Goal: Information Seeking & Learning: Learn about a topic

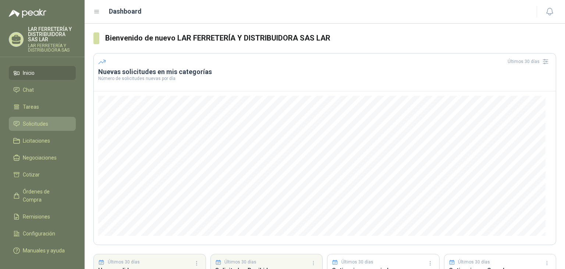
click at [34, 126] on span "Solicitudes" at bounding box center [35, 124] width 25 height 8
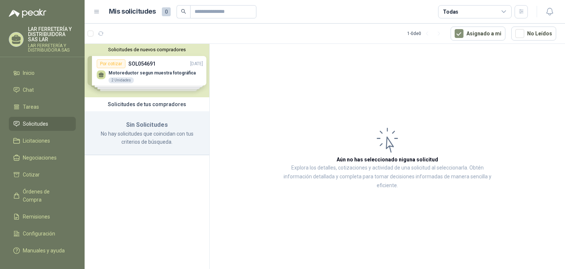
click at [150, 81] on div "Solicitudes de nuevos compradores Por cotizar SOL054691 [DATE] Motoreductor seg…" at bounding box center [147, 70] width 125 height 53
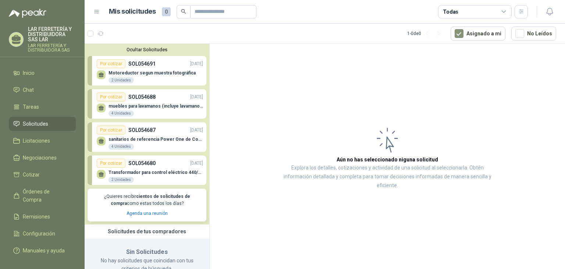
click at [166, 80] on div "Motoreductor segun muestra fotográfica 2 Unidades" at bounding box center [152, 76] width 87 height 13
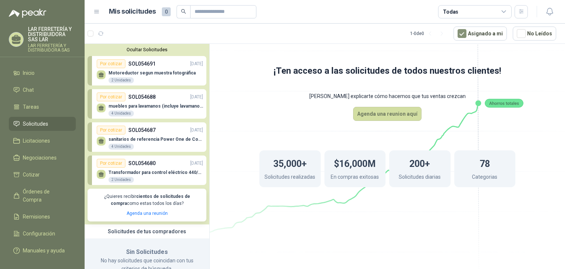
click at [174, 109] on p "muebles para lavamanos (incluye lavamanos)" at bounding box center [156, 105] width 95 height 5
click at [242, 99] on icon at bounding box center [387, 126] width 412 height 348
